Goal: Task Accomplishment & Management: Complete application form

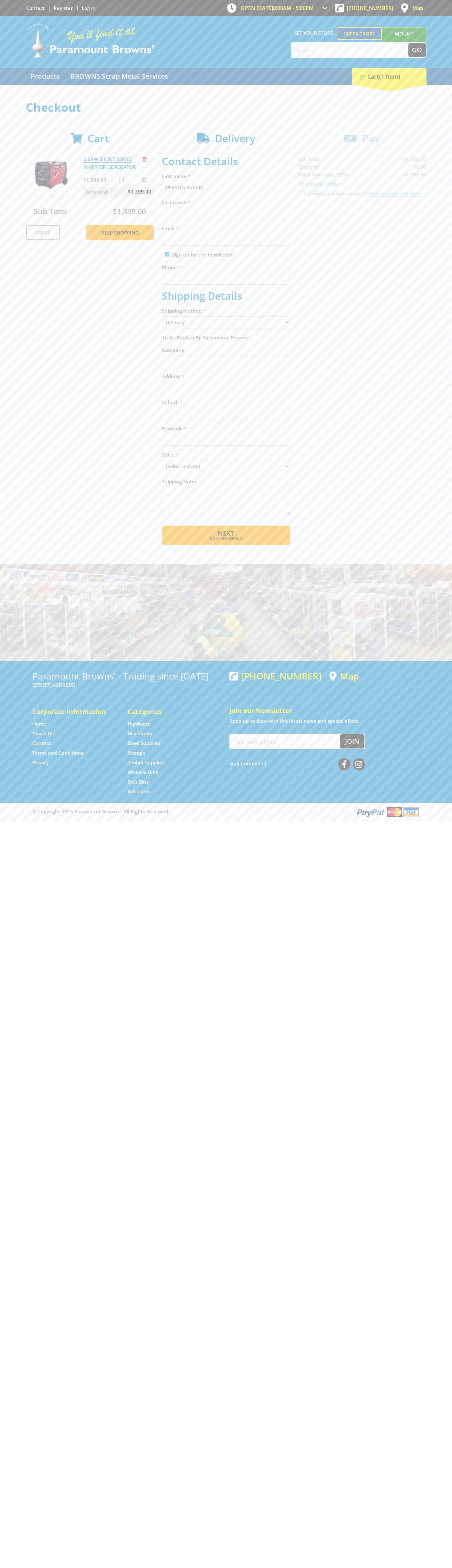
type input "[PERSON_NAME]"
type input "[EMAIL_ADDRESS][DOMAIN_NAME]"
type input "0293744000"
type input "[PERSON_NAME]"
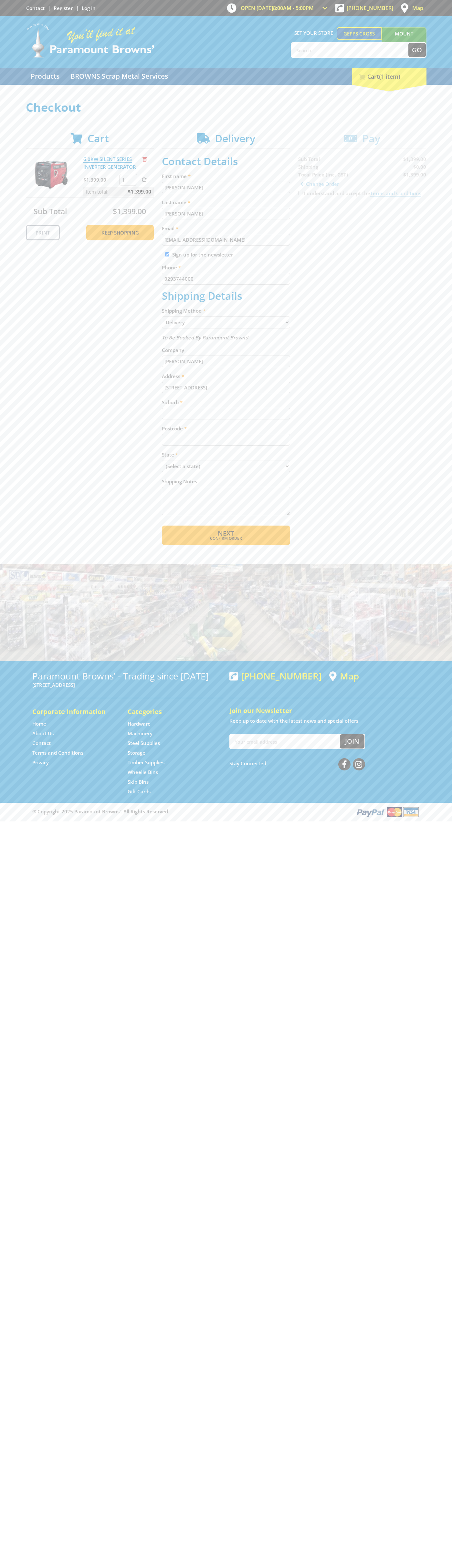
type input "[STREET_ADDRESS]"
type input "gepps cross"
type input "5094"
select select "SA"
select select "Pickup"
